Goal: Task Accomplishment & Management: Use online tool/utility

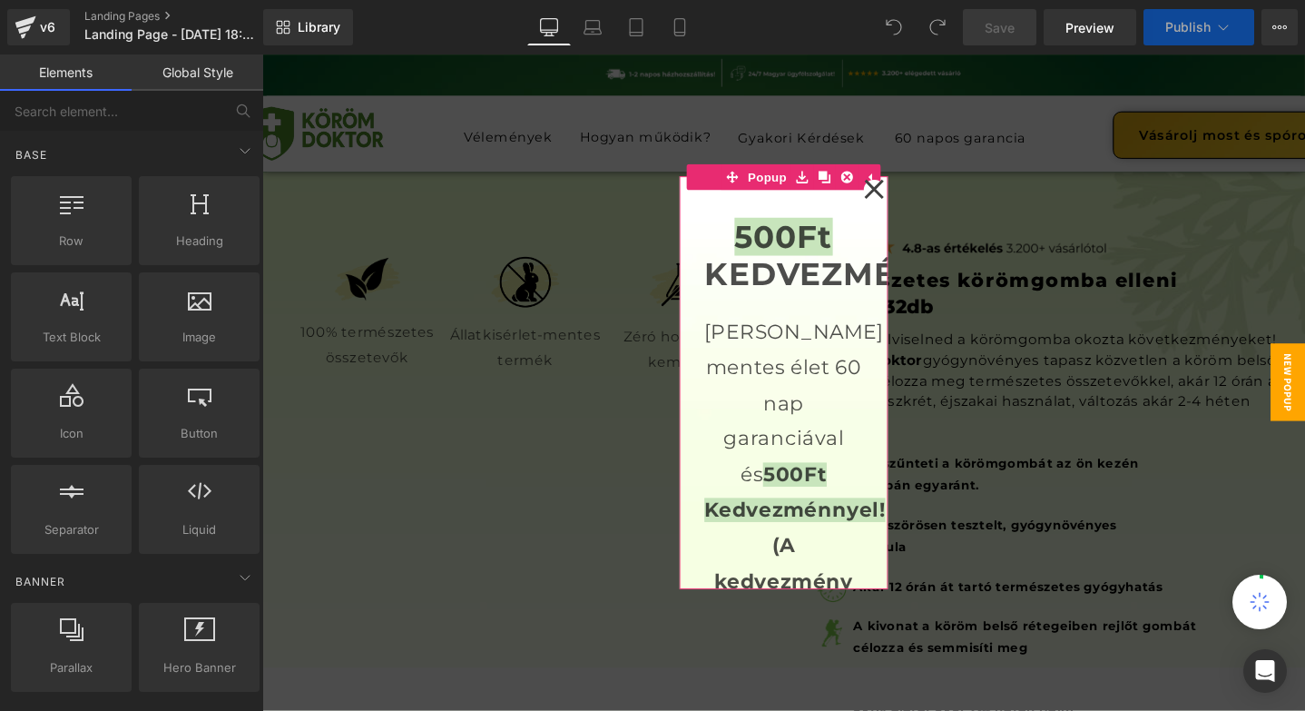
click at [909, 201] on icon at bounding box center [907, 197] width 20 height 20
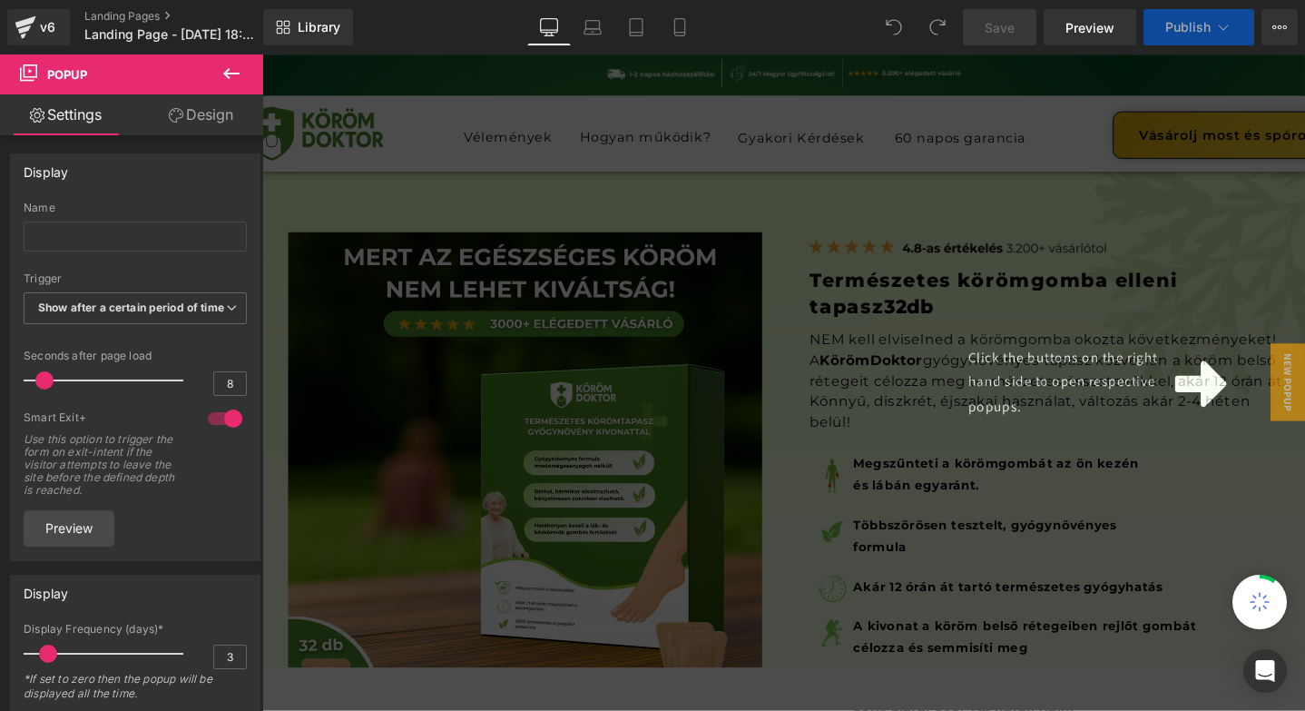
click at [1251, 386] on icon at bounding box center [1250, 401] width 54 height 49
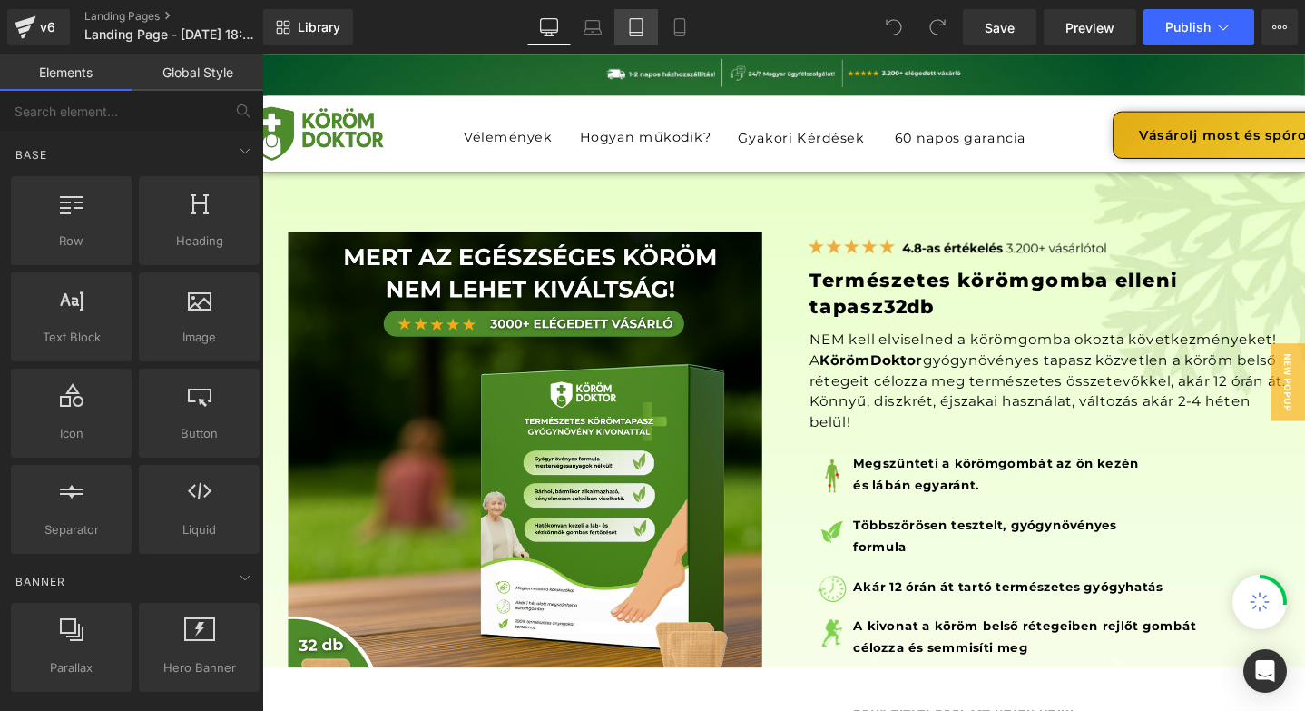
click at [648, 21] on link "Tablet" at bounding box center [636, 27] width 44 height 36
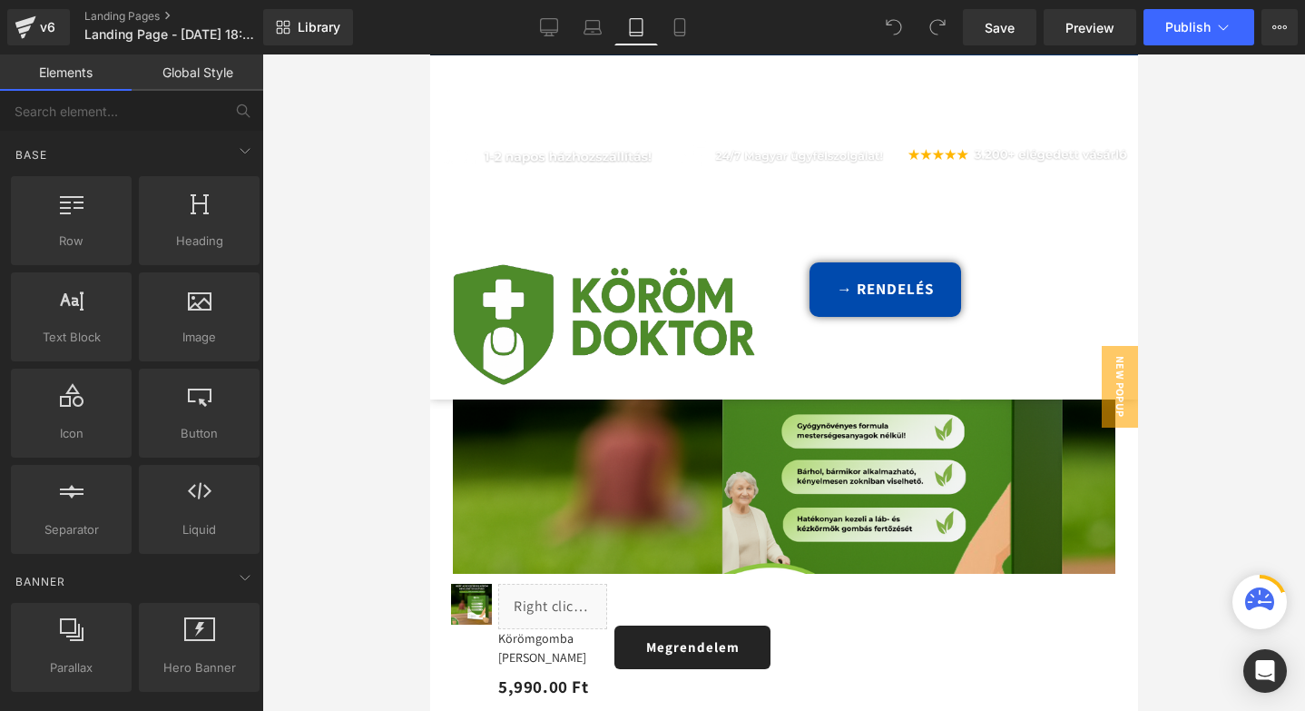
click at [666, 21] on link "Mobile" at bounding box center [680, 27] width 44 height 36
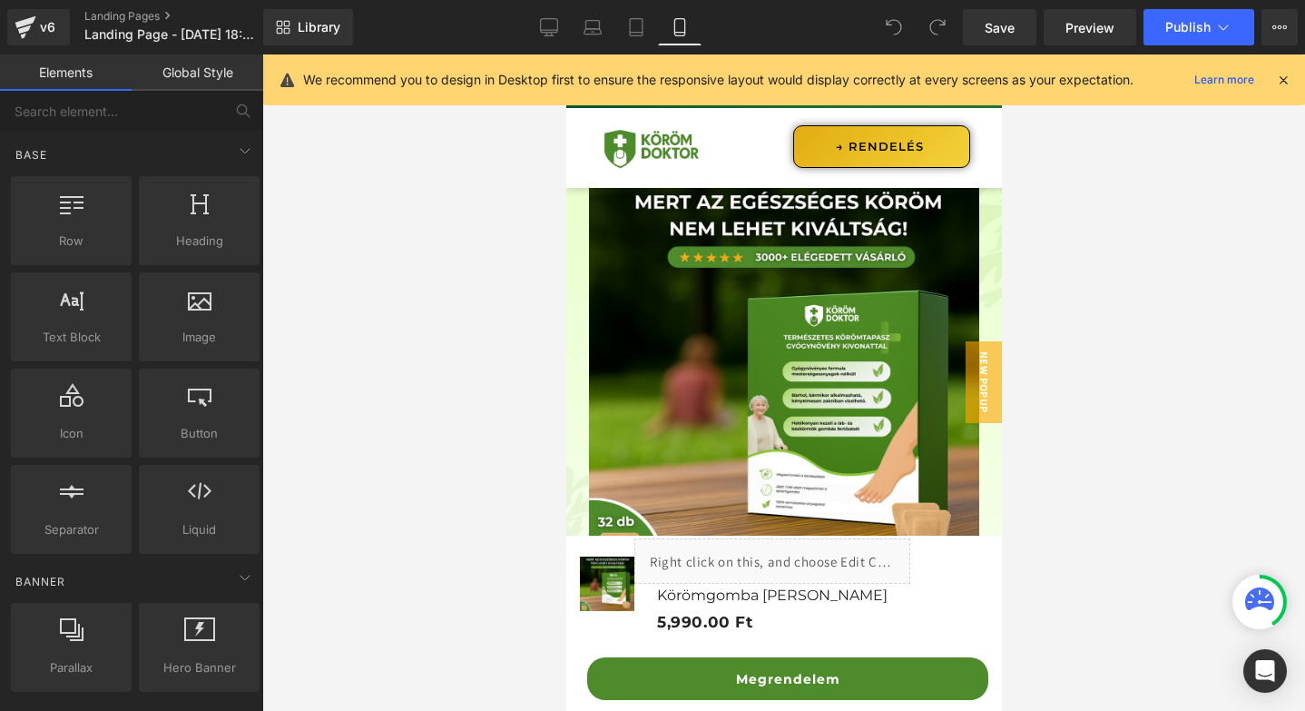
click at [1298, 82] on div "We recommend you to design in Desktop first to ensure the responsive layout wou…" at bounding box center [784, 79] width 1042 height 51
click at [1285, 81] on icon at bounding box center [1283, 80] width 16 height 16
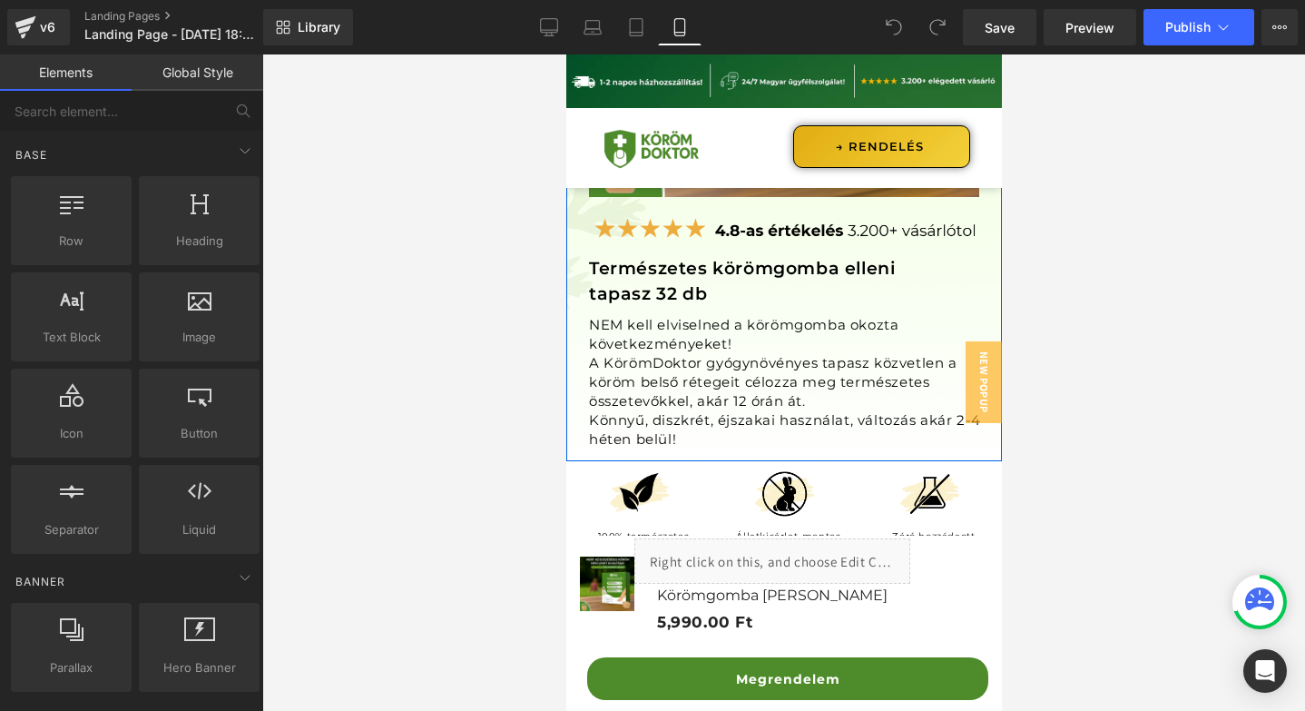
scroll to position [424, 0]
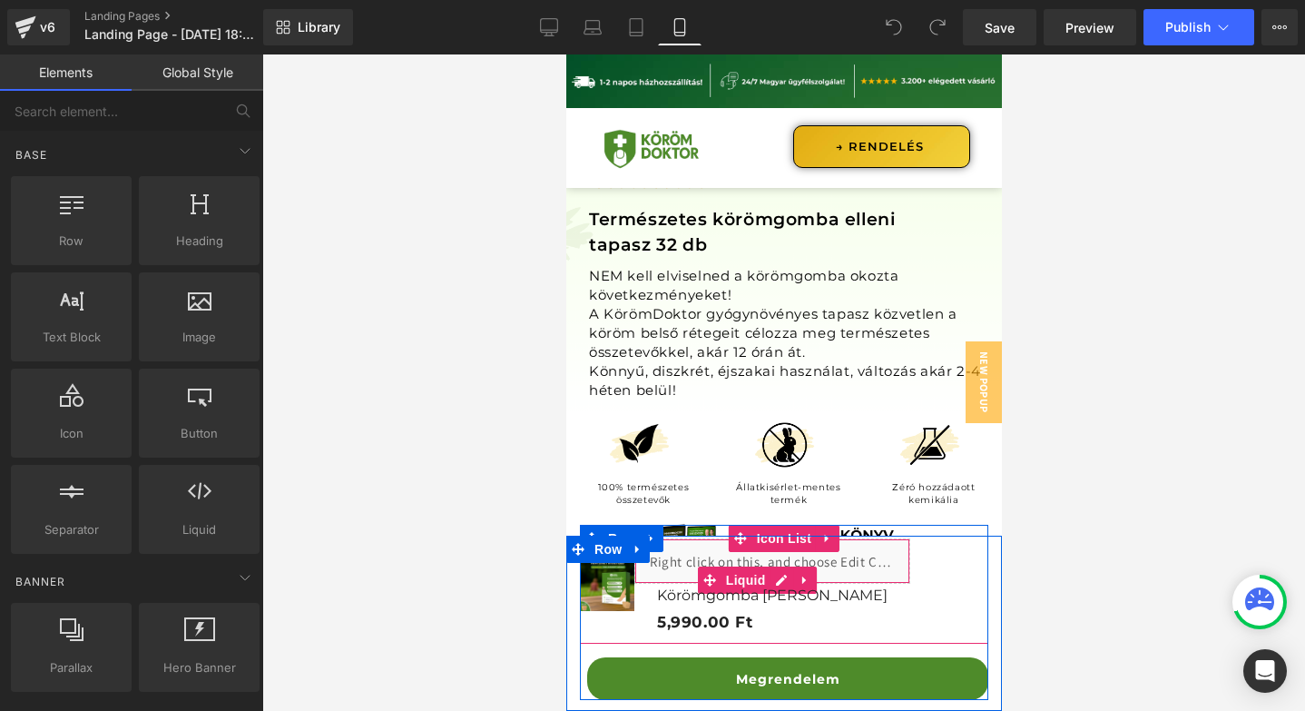
click at [826, 559] on div "Liquid" at bounding box center [772, 560] width 276 height 45
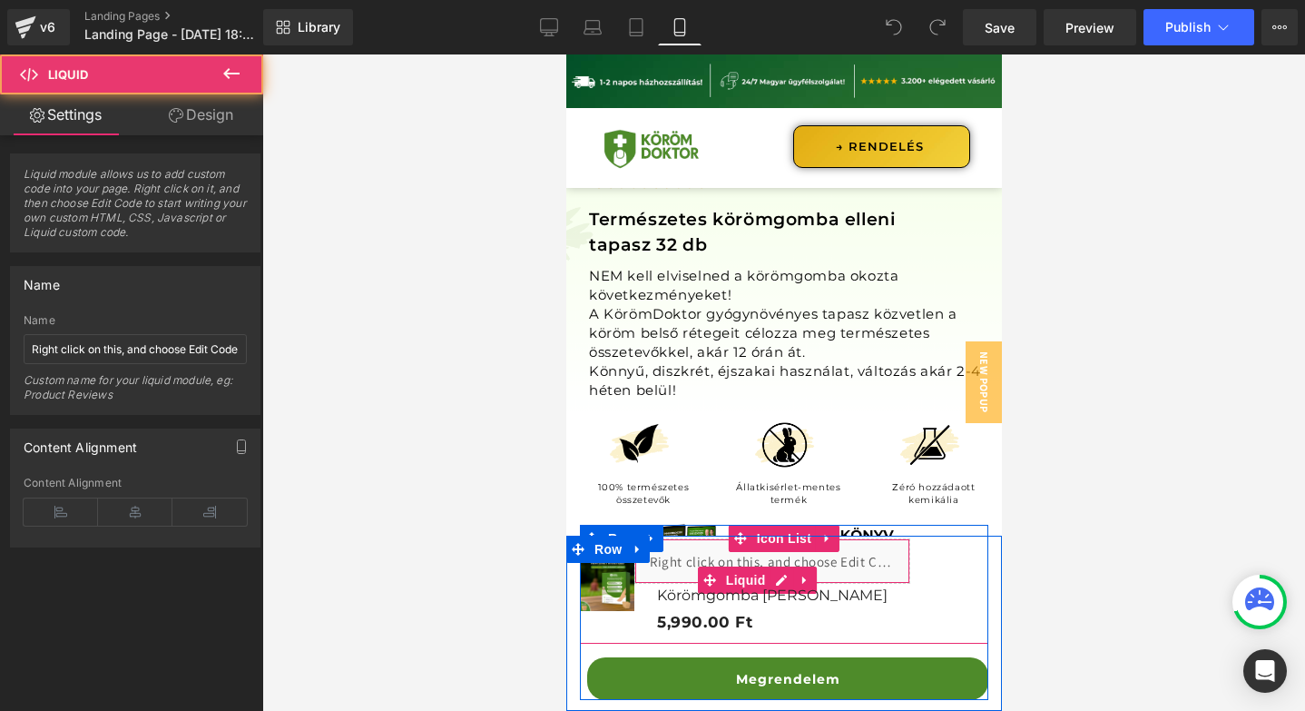
click at [826, 565] on div "Liquid" at bounding box center [772, 560] width 276 height 45
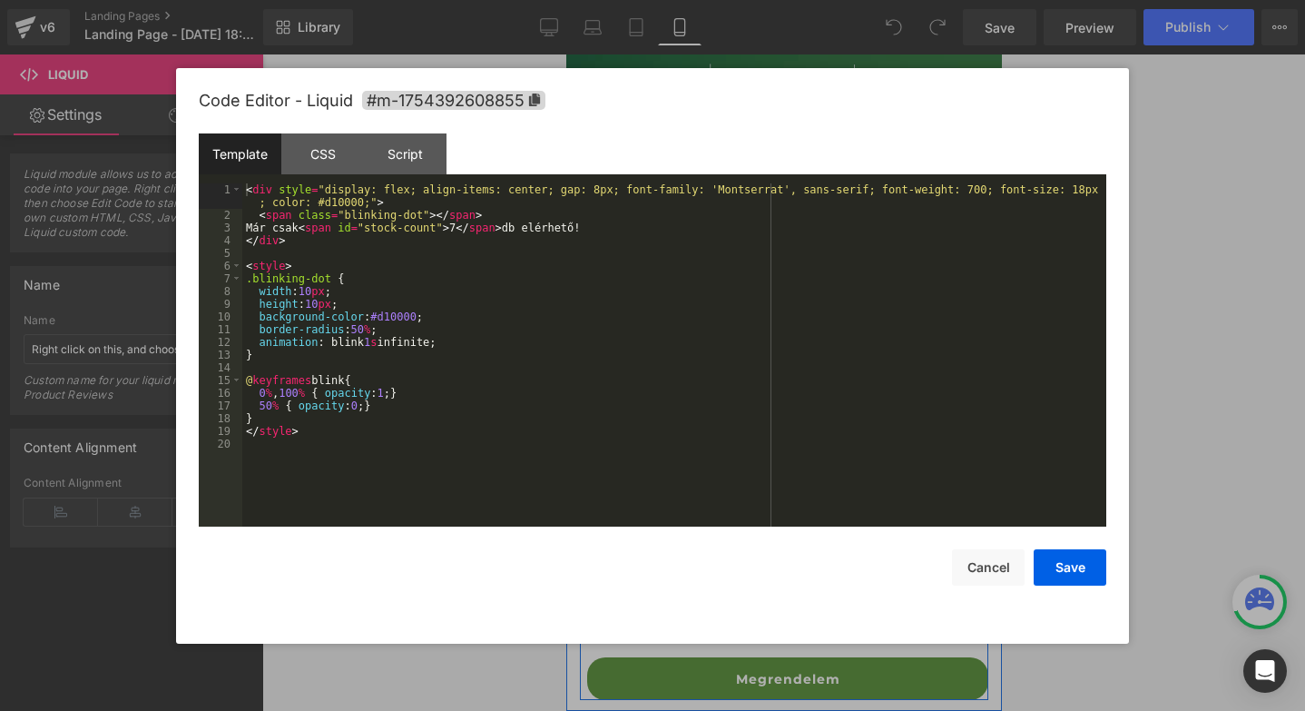
click at [781, 577] on div "Liquid" at bounding box center [772, 560] width 276 height 45
click at [768, 219] on div "< div style = "display: flex; align-items: center; gap: 8px; font-family: 'Mont…" at bounding box center [674, 373] width 864 height 381
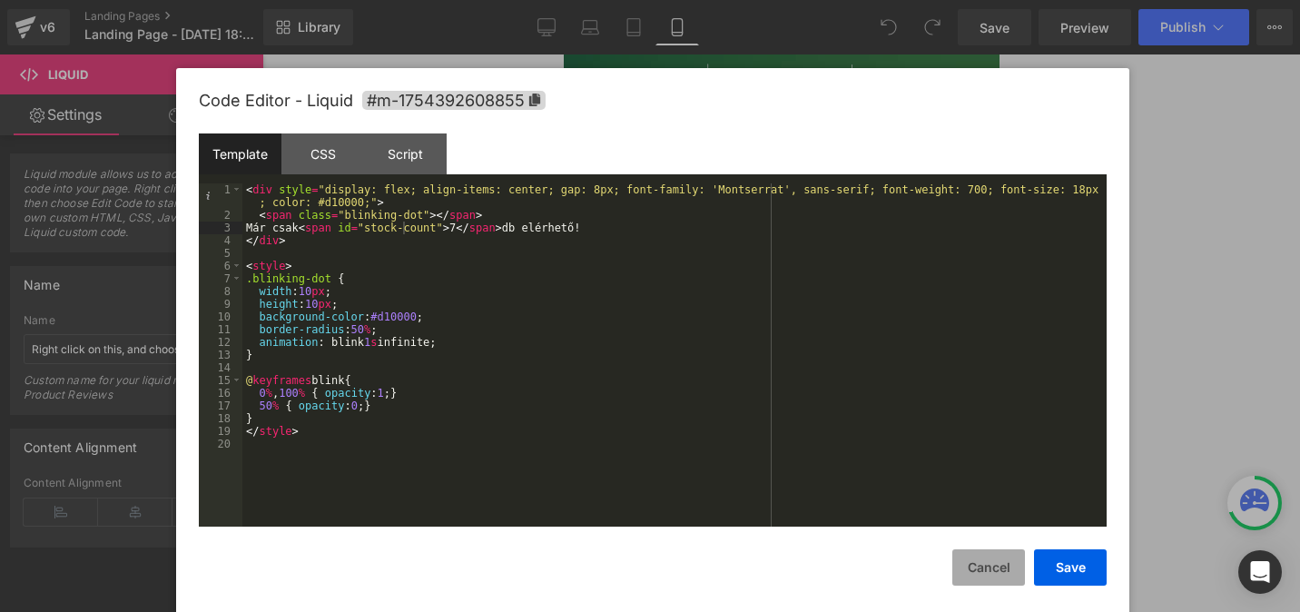
click at [995, 556] on button "Cancel" at bounding box center [988, 567] width 73 height 36
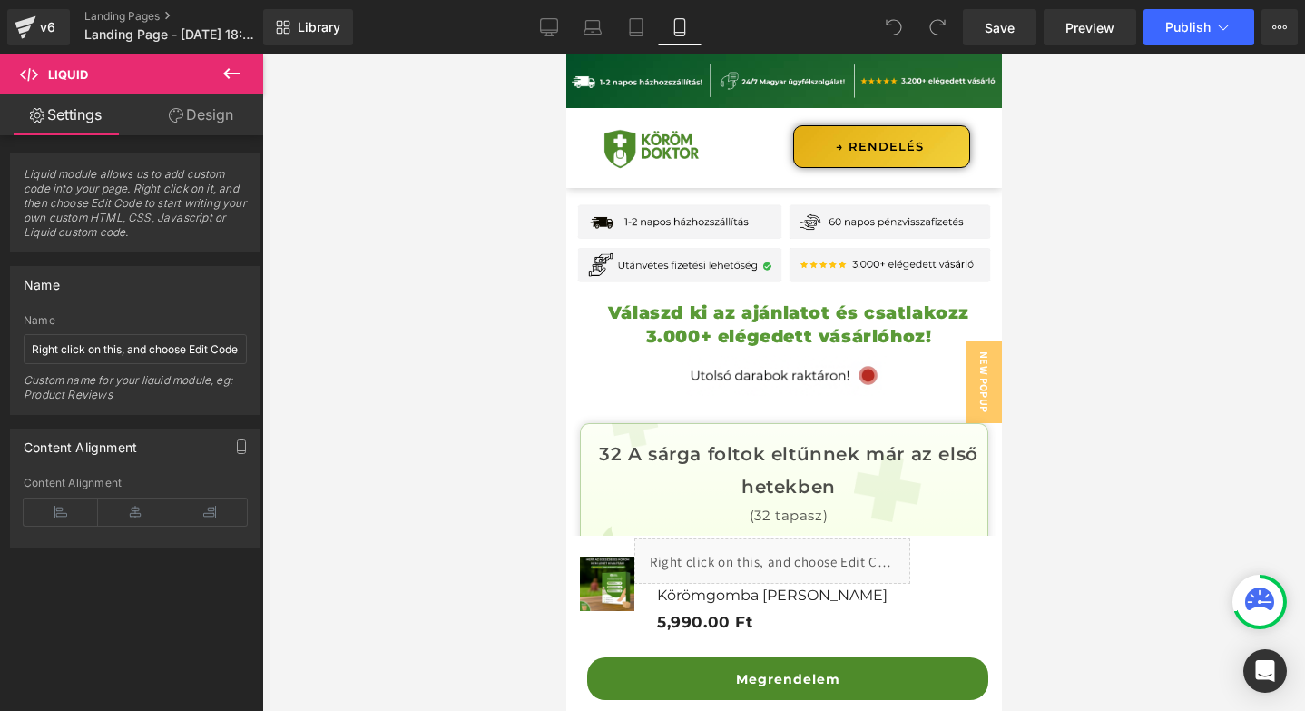
scroll to position [18925, 0]
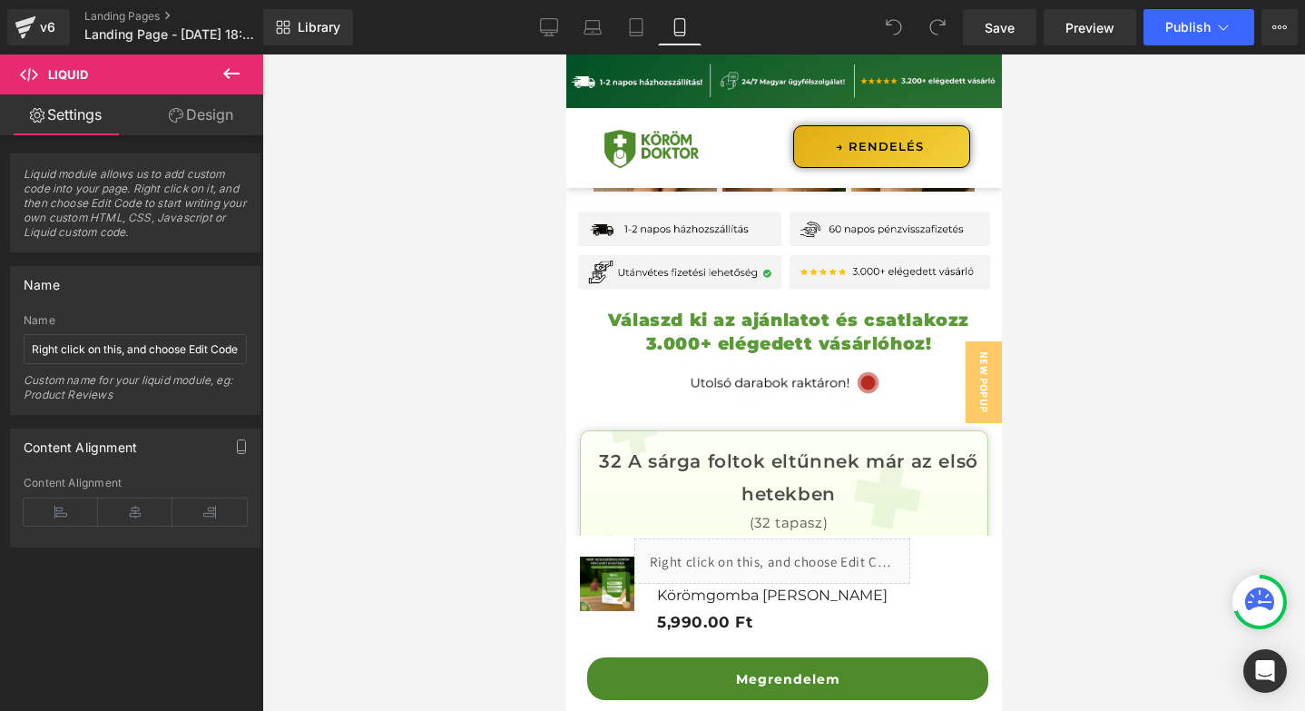
click at [774, 372] on span "Image" at bounding box center [783, 383] width 38 height 22
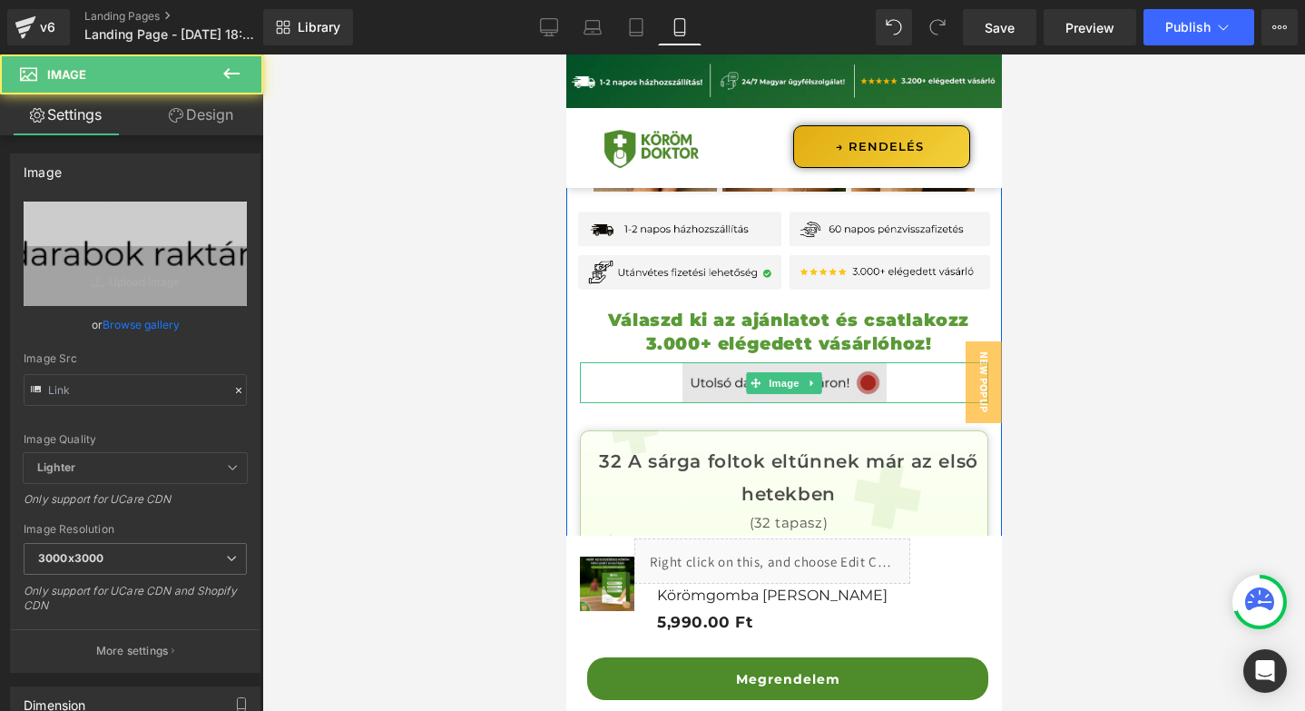
click at [700, 362] on img at bounding box center [784, 382] width 204 height 41
click at [708, 362] on img at bounding box center [784, 382] width 204 height 41
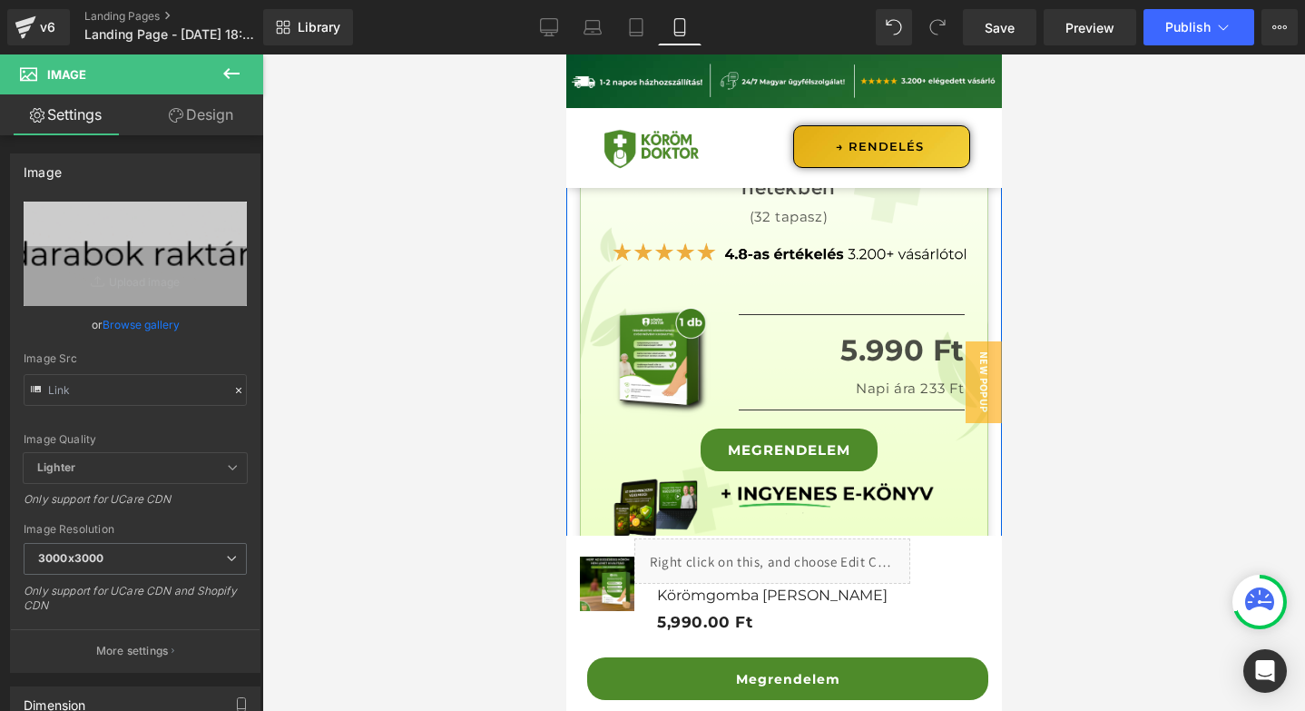
scroll to position [19228, 0]
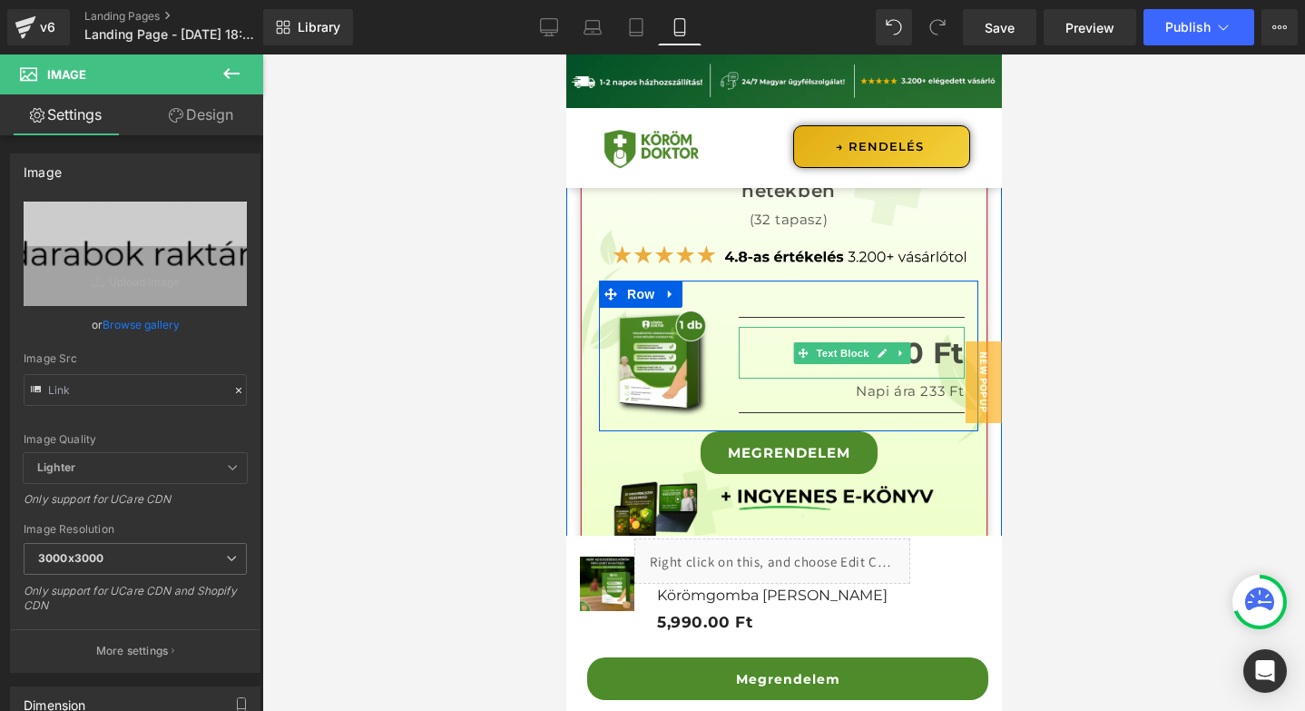
click at [926, 335] on span "5.990 Ft" at bounding box center [902, 352] width 124 height 35
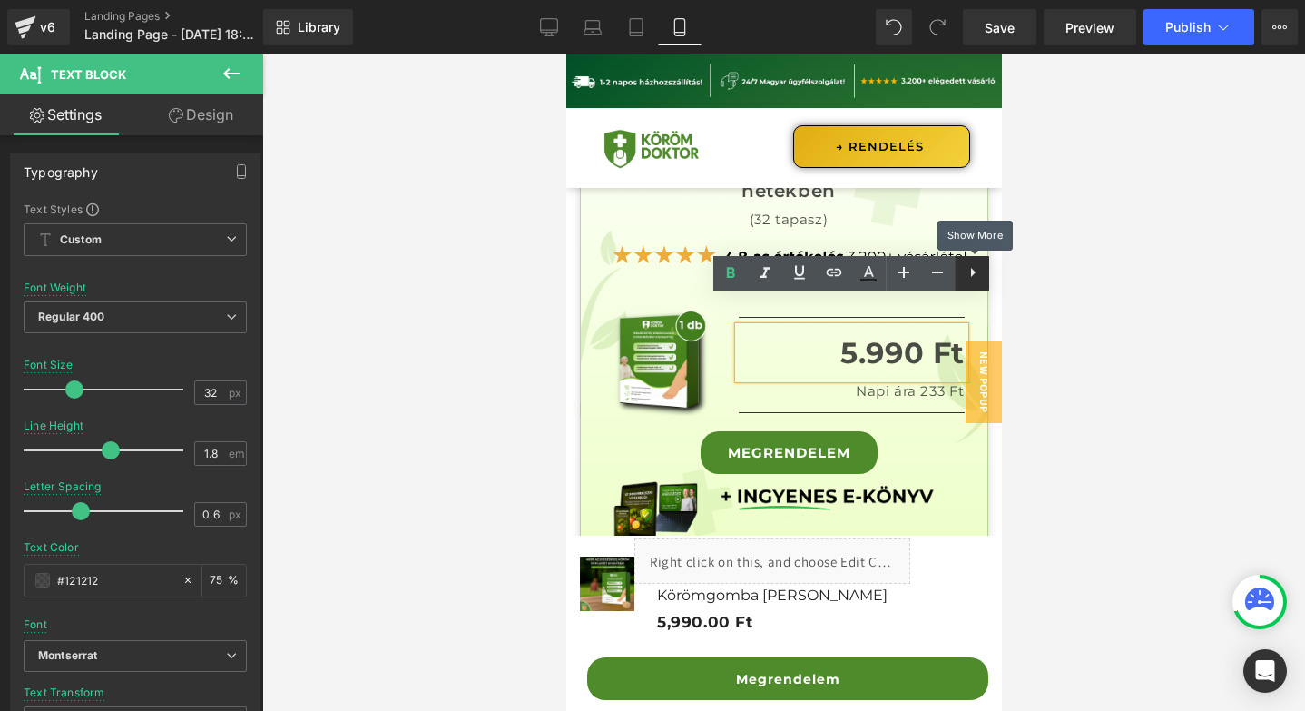
click at [969, 277] on icon at bounding box center [973, 272] width 22 height 22
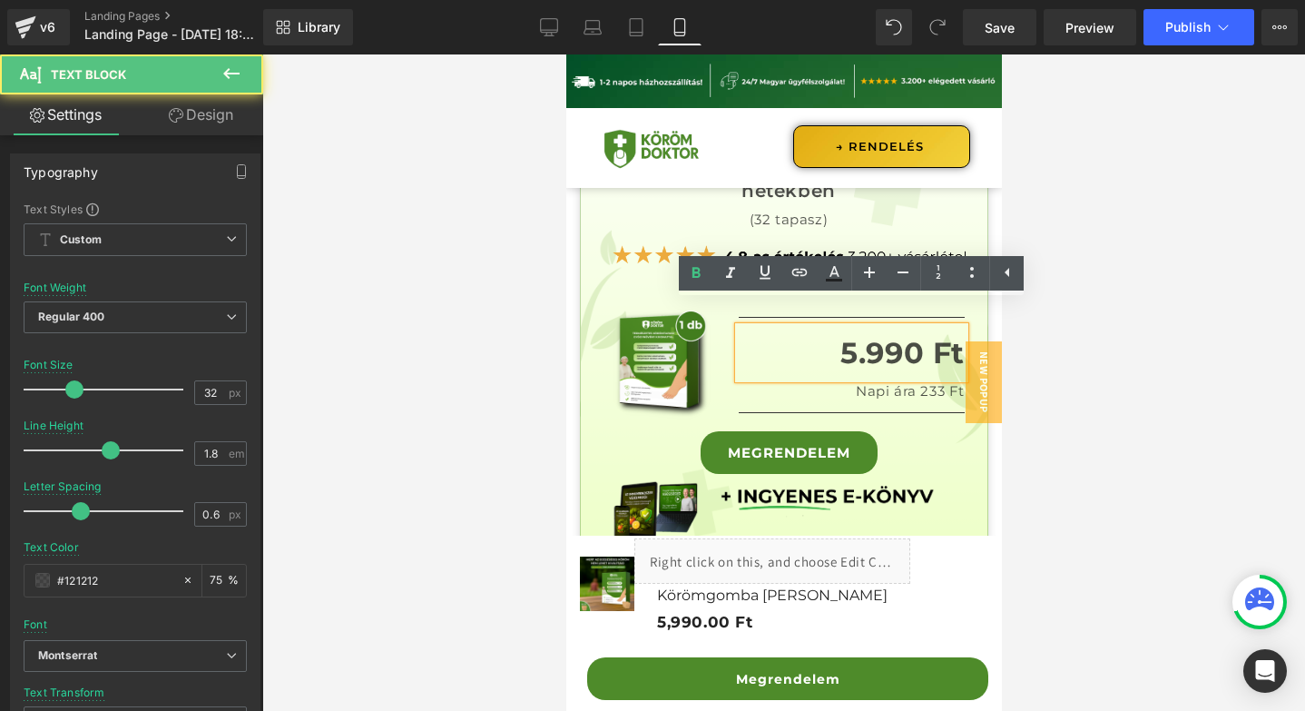
click at [899, 335] on span "5.990 Ft" at bounding box center [902, 352] width 124 height 35
click at [890, 380] on link at bounding box center [899, 391] width 19 height 22
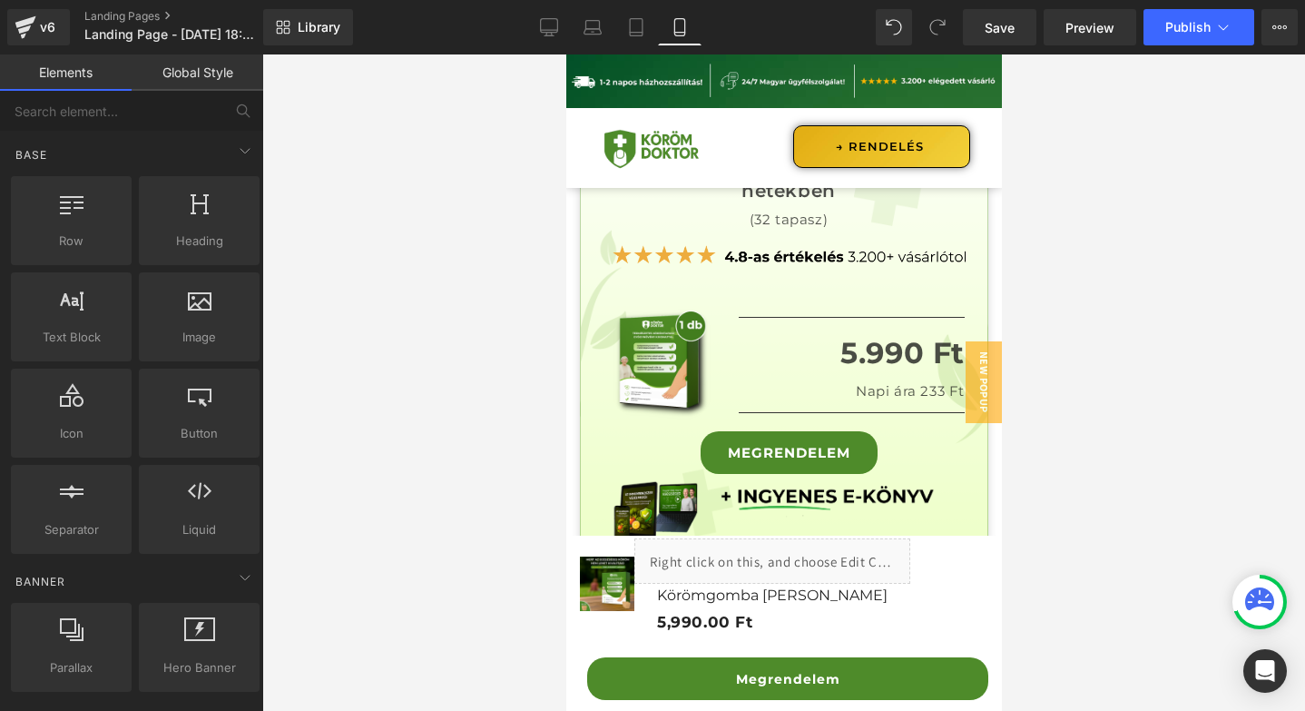
click at [1031, 334] on div at bounding box center [783, 382] width 1043 height 656
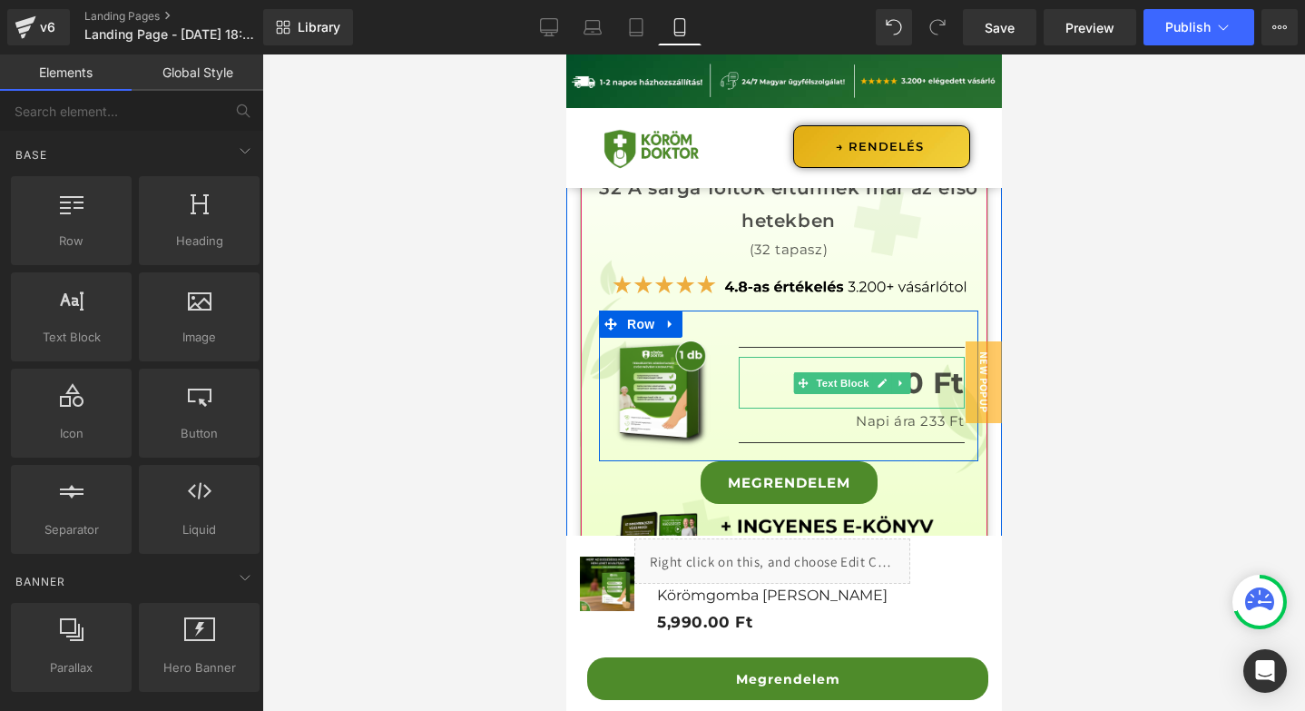
scroll to position [19197, 0]
